Goal: Task Accomplishment & Management: Manage account settings

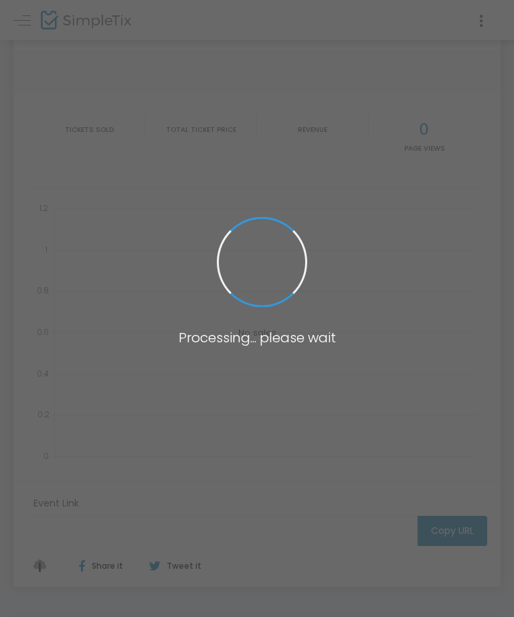
type input "[URL][DOMAIN_NAME]"
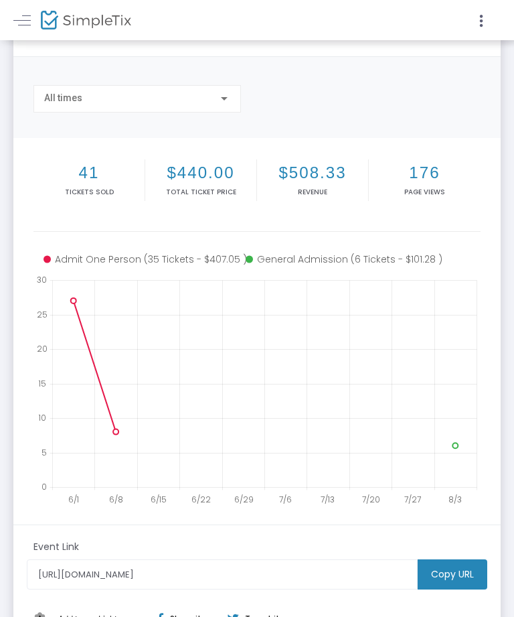
click at [29, 13] on link at bounding box center [21, 19] width 17 height 17
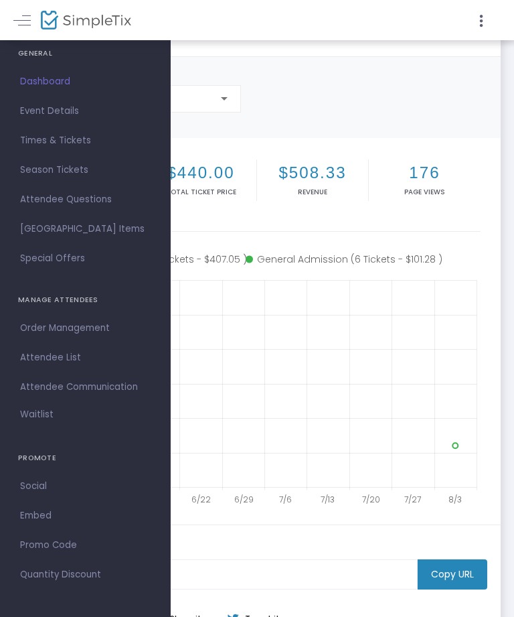
click at [82, 147] on span "Times & Tickets" at bounding box center [85, 140] width 131 height 17
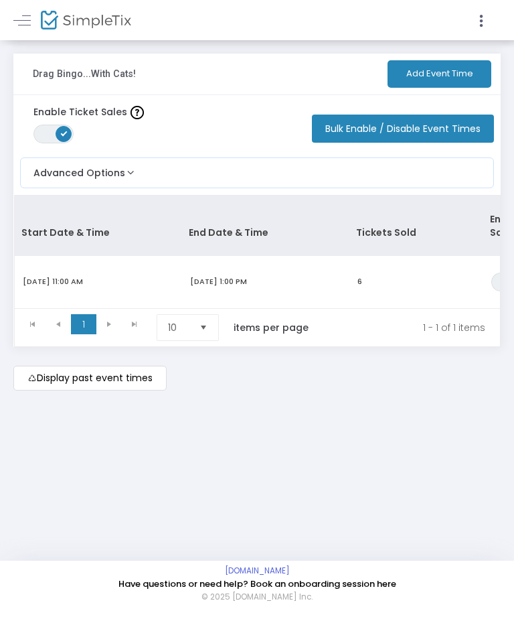
click at [10, 16] on m-brand at bounding box center [257, 20] width 514 height 40
click at [7, 36] on m-brand at bounding box center [257, 20] width 514 height 40
click at [30, 11] on link at bounding box center [21, 19] width 17 height 17
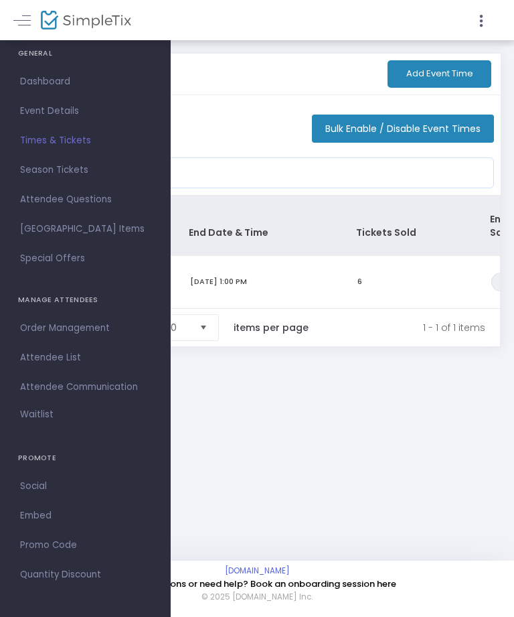
click at [56, 104] on span "Event Details" at bounding box center [85, 110] width 131 height 17
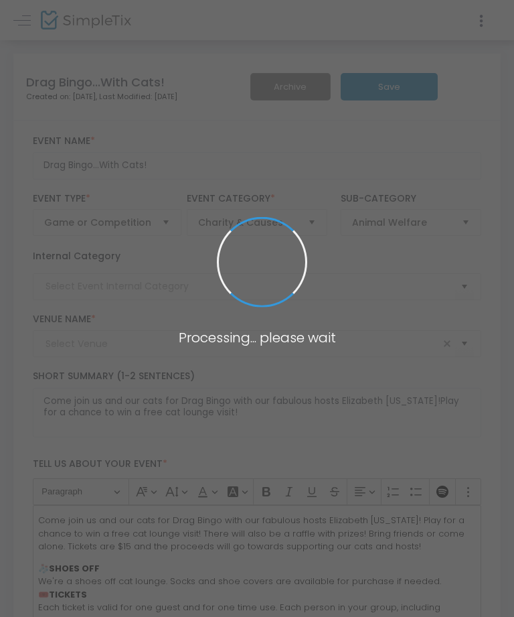
type input "Get A Gato"
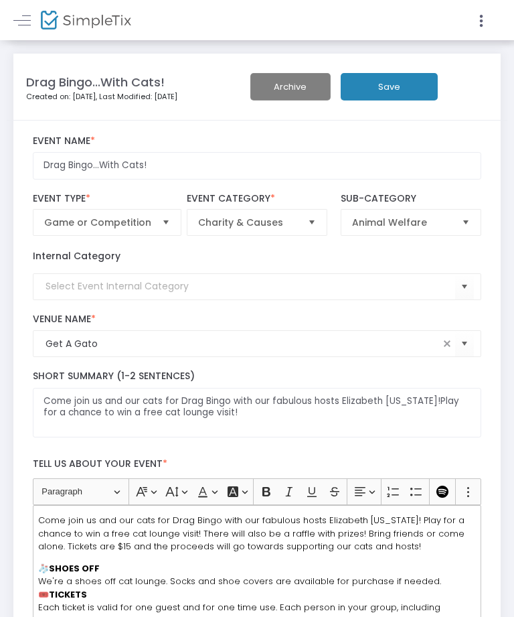
click at [16, 22] on link at bounding box center [21, 19] width 17 height 17
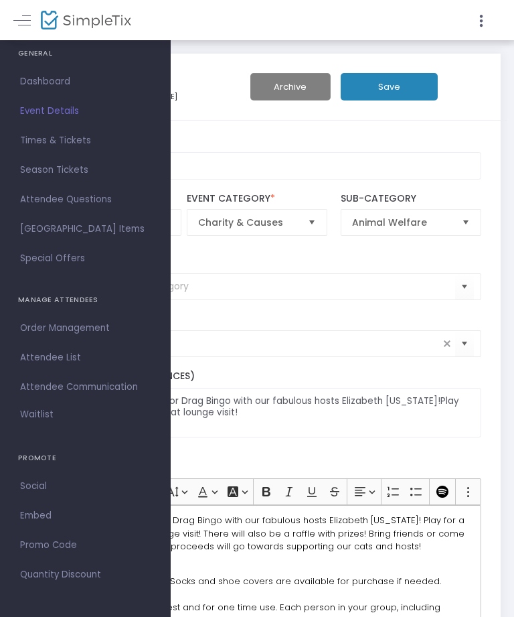
click at [66, 137] on span "Times & Tickets" at bounding box center [85, 140] width 131 height 17
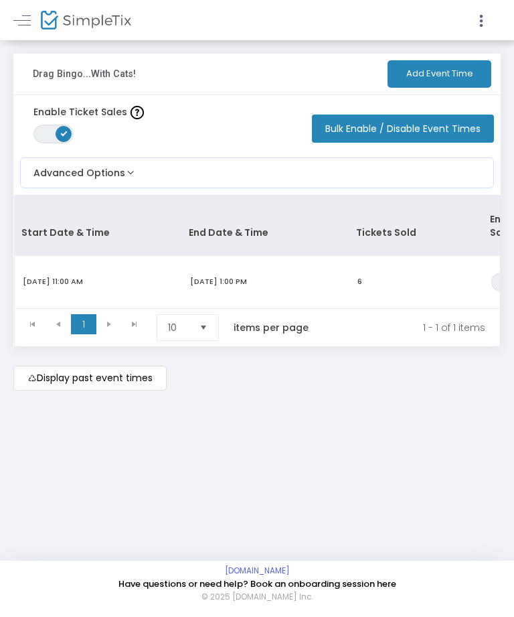
click at [170, 165] on div "Advanced Options Limit the total number of orders per event time ON OFF Save" at bounding box center [257, 172] width 474 height 31
click at [64, 314] on kendo-pager-prev-buttons at bounding box center [45, 327] width 51 height 27
click at [57, 314] on kendo-pager-prev-buttons at bounding box center [45, 327] width 51 height 27
click at [86, 19] on img at bounding box center [86, 20] width 90 height 19
